Goal: Check status: Check status

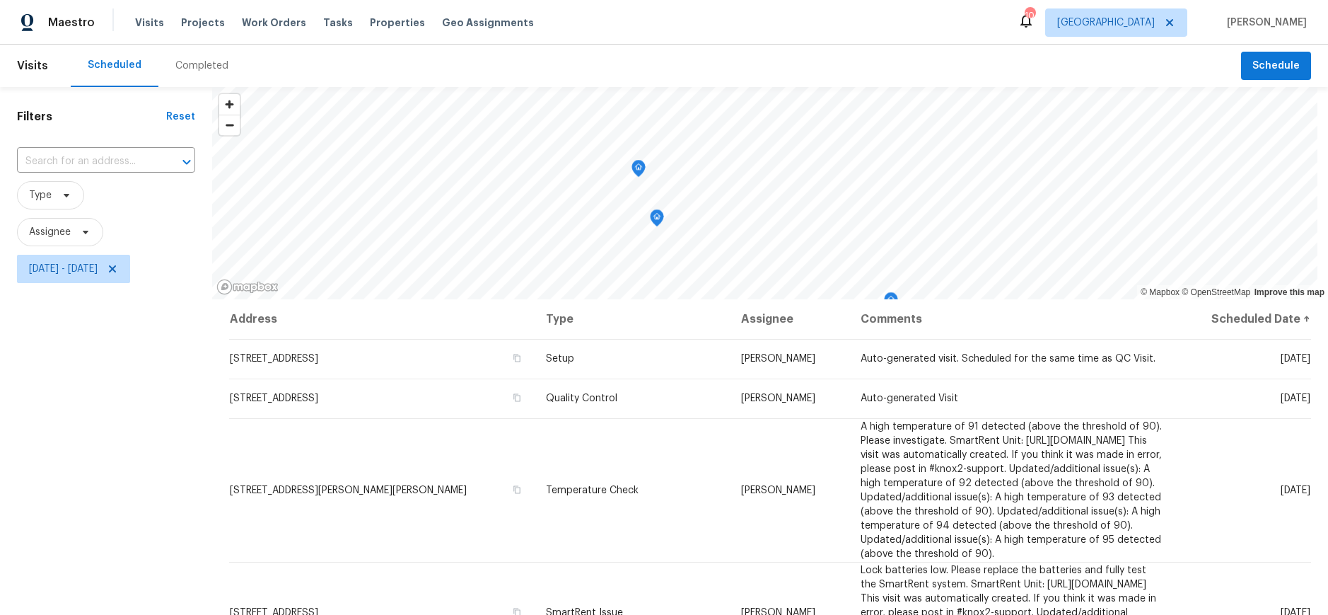
scroll to position [217, 0]
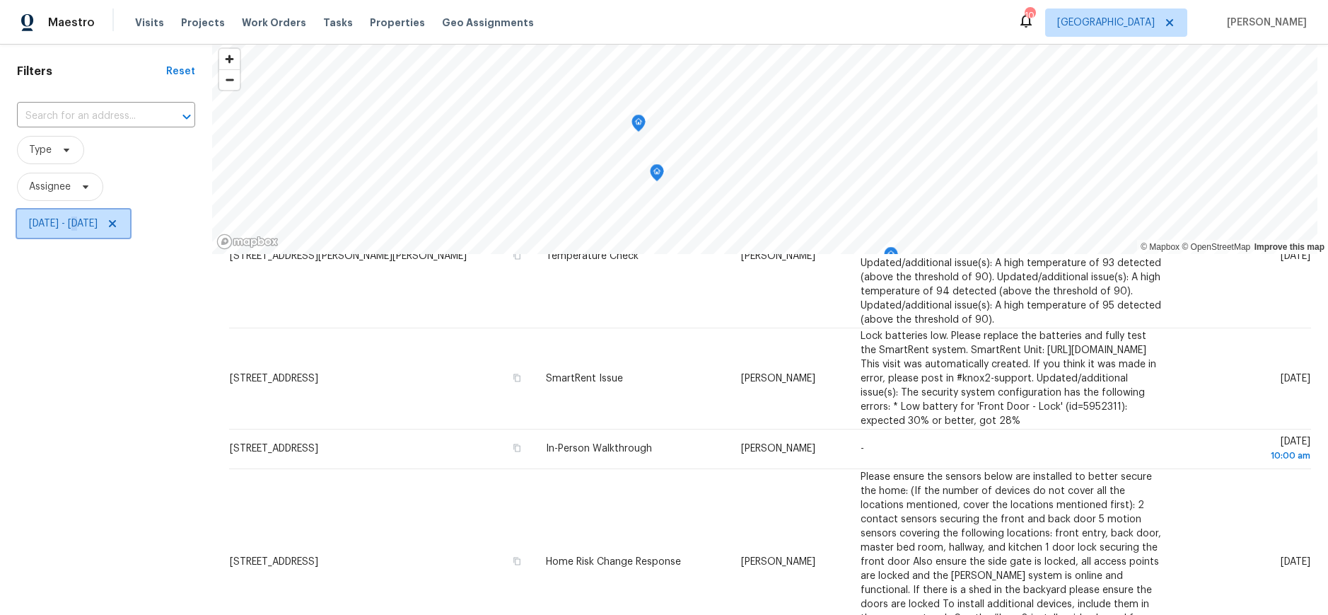
click at [86, 225] on span "[DATE] - [DATE]" at bounding box center [63, 223] width 69 height 14
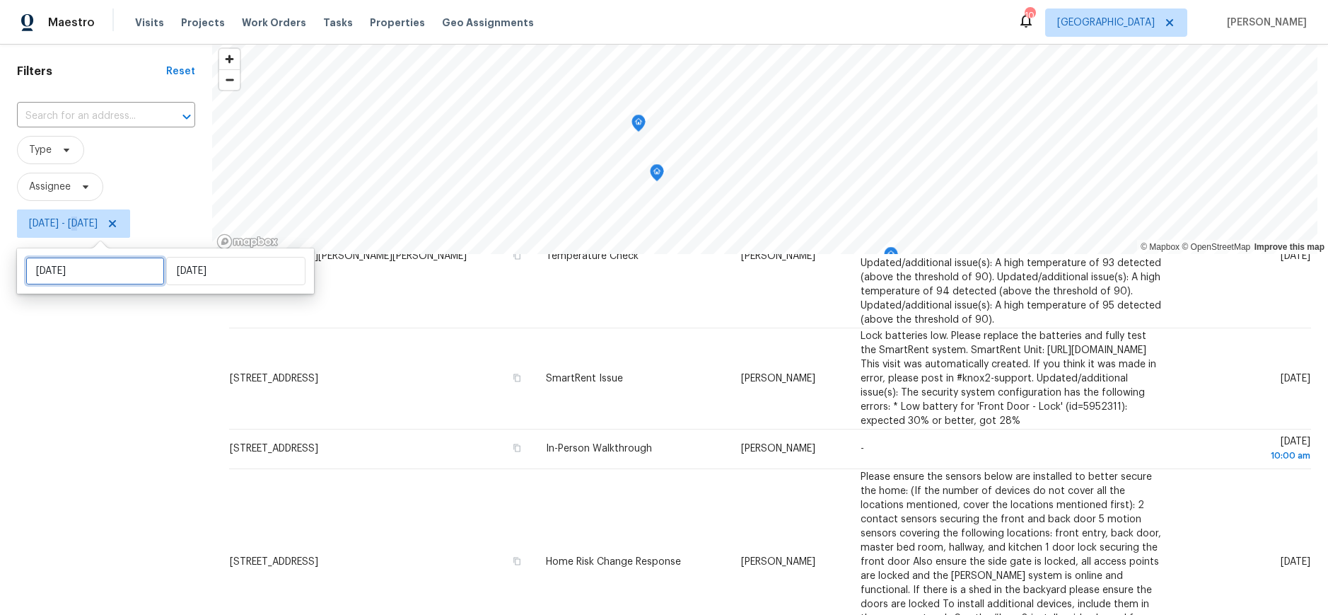
click at [91, 272] on input "[DATE]" at bounding box center [94, 271] width 139 height 28
select select "8"
select select "2025"
select select "9"
select select "2025"
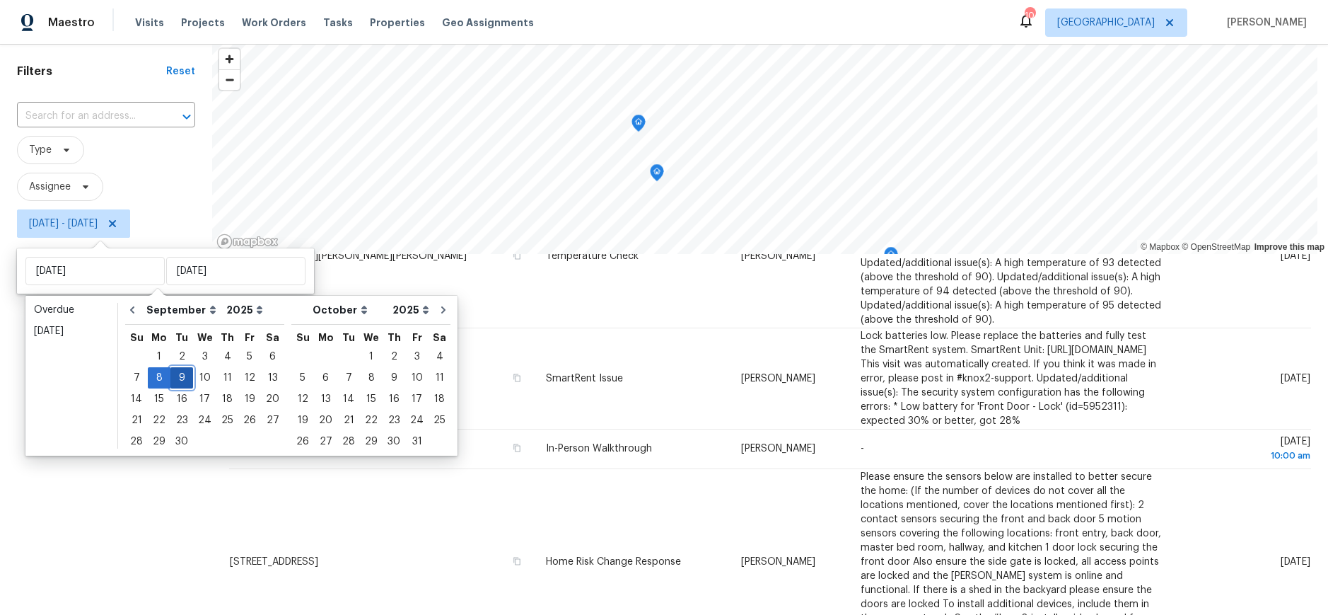
click at [182, 375] on div "9" at bounding box center [181, 378] width 23 height 20
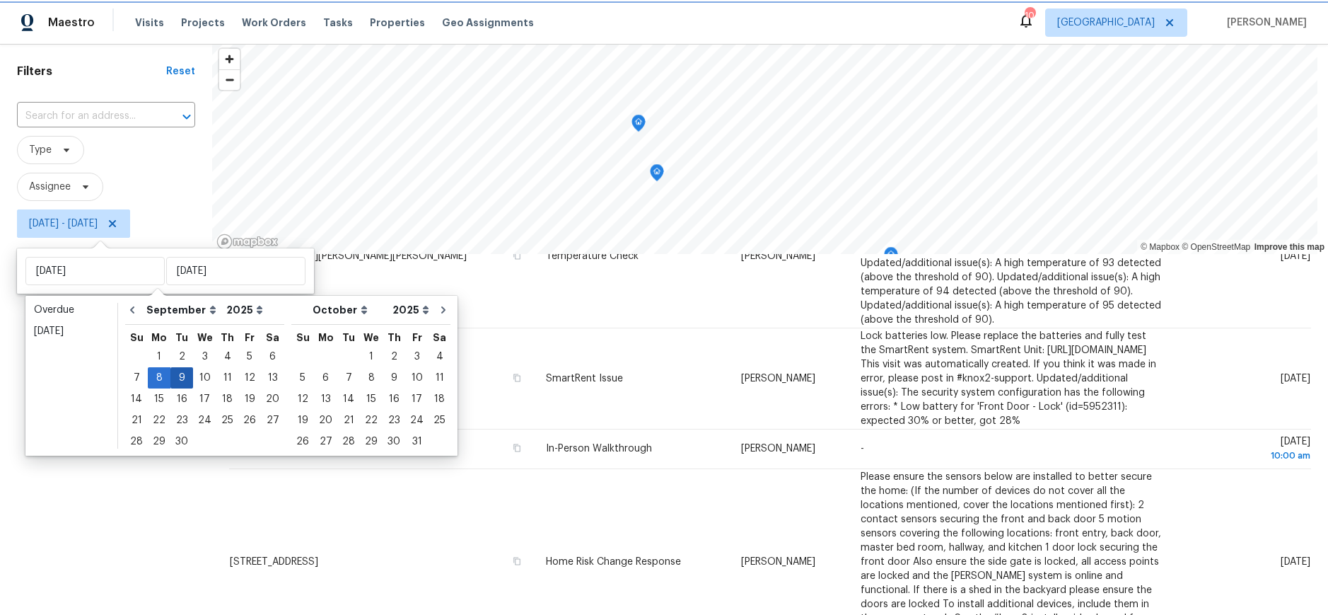
type input "[DATE]"
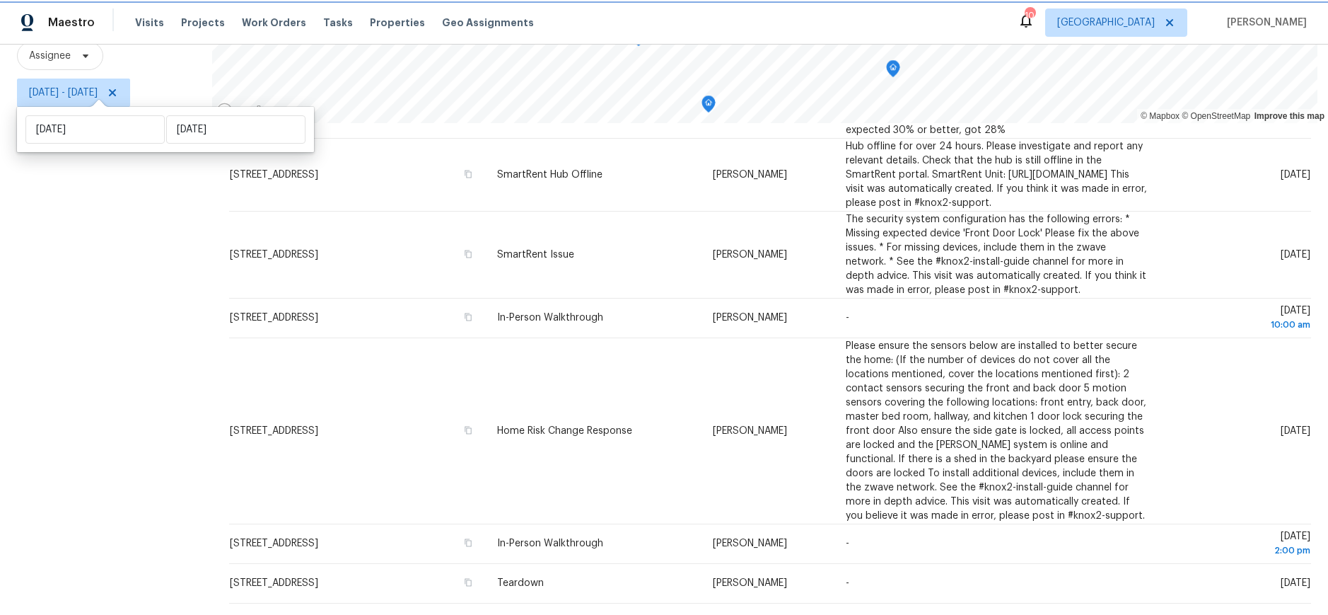
scroll to position [313, 0]
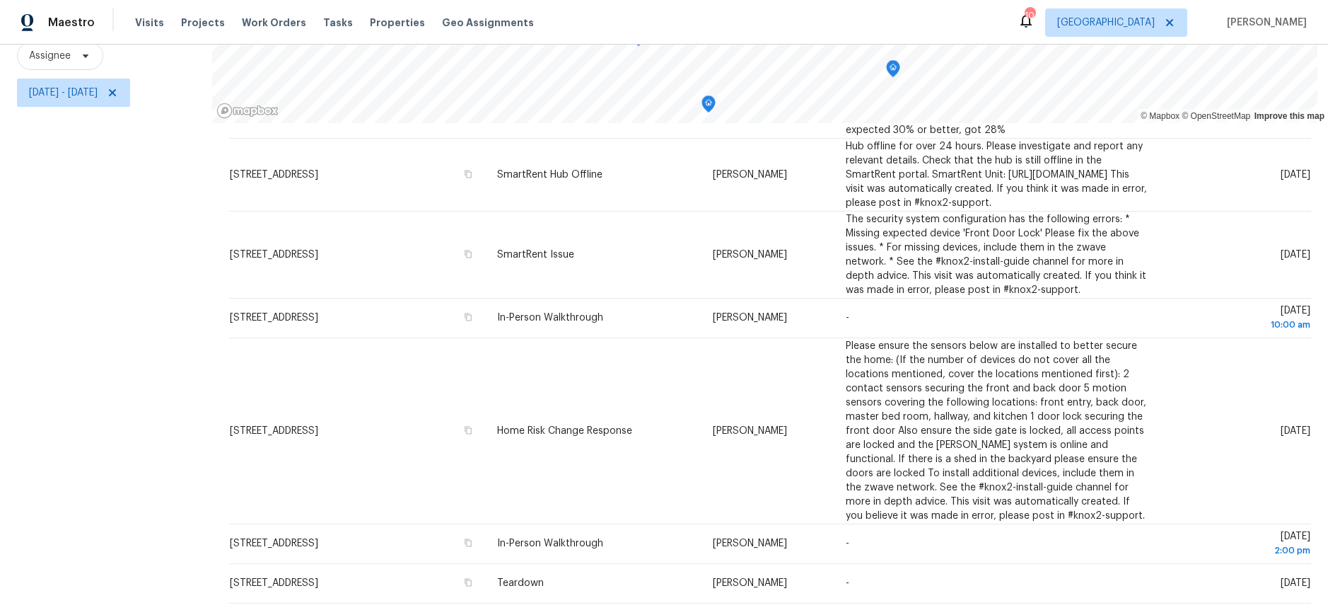
click at [76, 296] on div "Filters Reset ​ Type Assignee [DATE] - [DATE]" at bounding box center [106, 263] width 212 height 704
